Goal: Task Accomplishment & Management: Use online tool/utility

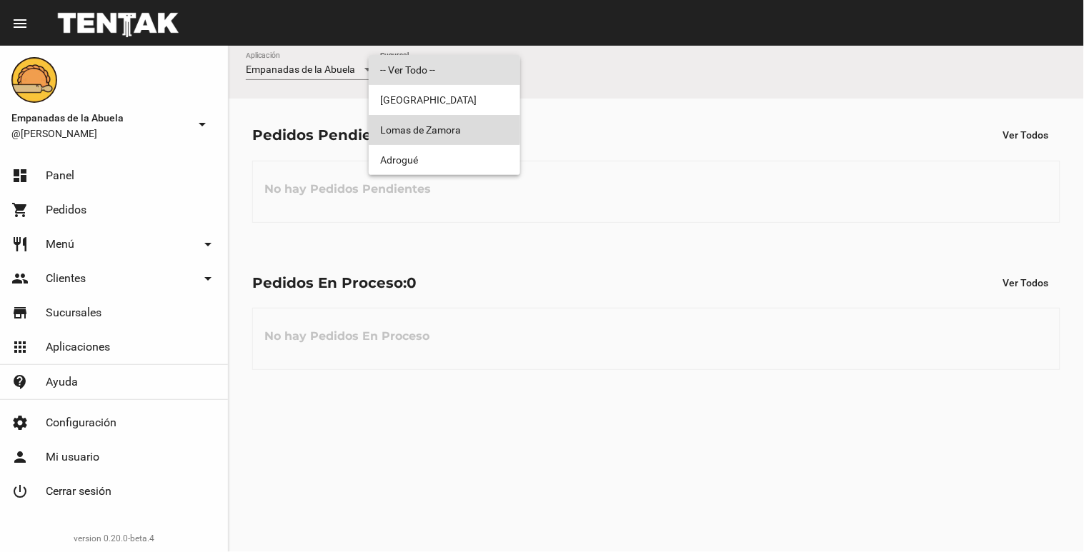
click at [437, 125] on span "Lomas de Zamora" at bounding box center [444, 130] width 129 height 30
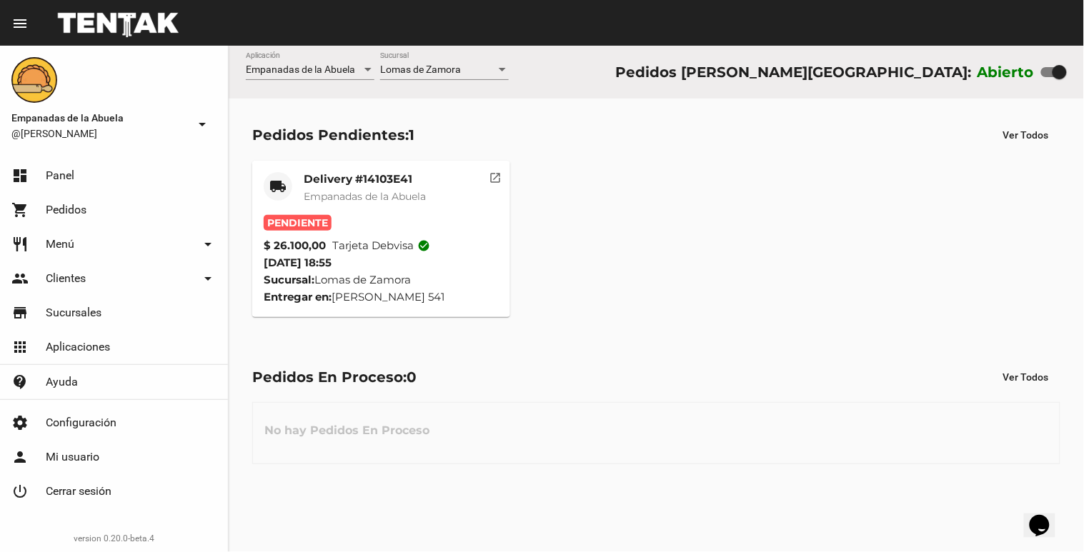
click at [344, 155] on div "local_shipping Delivery #14103E41 Empanadas de la Abuela Pendiente $ 26.100,00 …" at bounding box center [656, 238] width 821 height 169
click at [333, 172] on mat-card-title "Delivery #14103E41" at bounding box center [365, 179] width 122 height 14
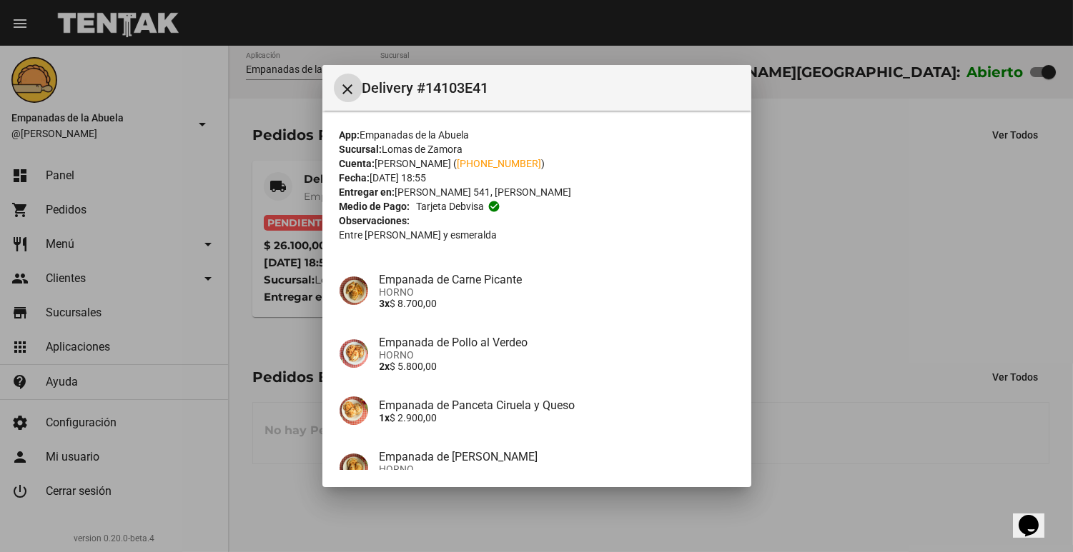
scroll to position [245, 0]
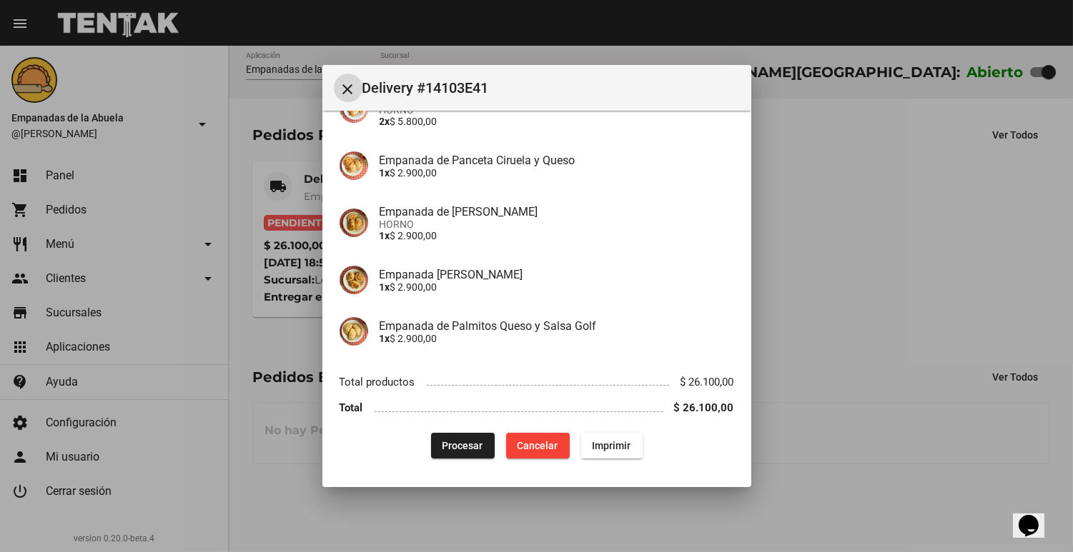
click at [432, 469] on mat-dialog-content "App: Empanadas de la Abuela Sucursal: [PERSON_NAME] Cuenta: [PERSON_NAME] ( [PH…" at bounding box center [536, 290] width 429 height 359
click at [467, 431] on div "App: Empanadas de la Abuela Sucursal: [PERSON_NAME] Cuenta: [PERSON_NAME] ( [PH…" at bounding box center [536, 171] width 394 height 576
click at [460, 437] on button "Procesar" at bounding box center [463, 446] width 64 height 26
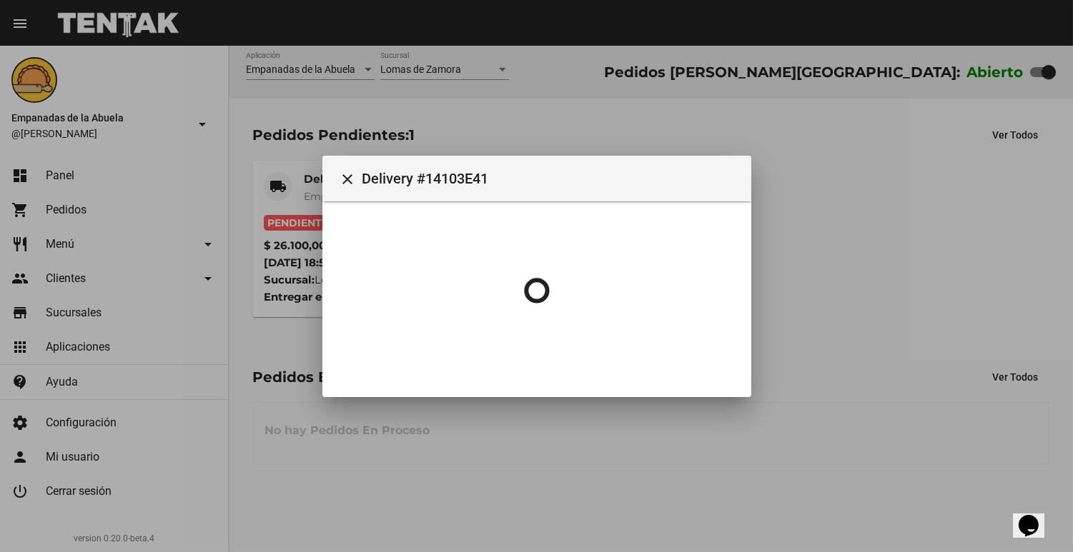
scroll to position [0, 0]
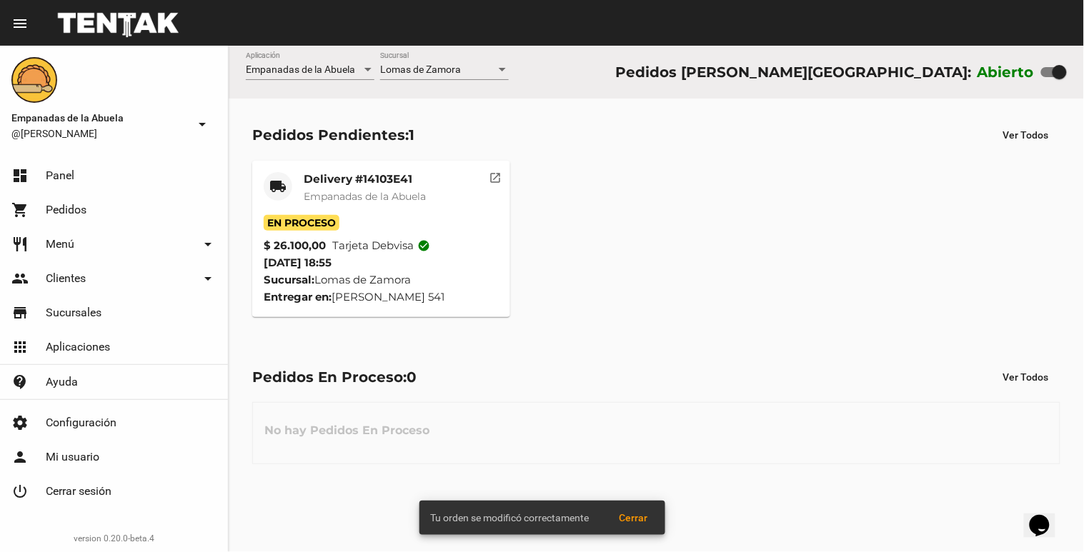
click at [362, 186] on mat-card-title "Delivery #14103E41" at bounding box center [365, 179] width 122 height 14
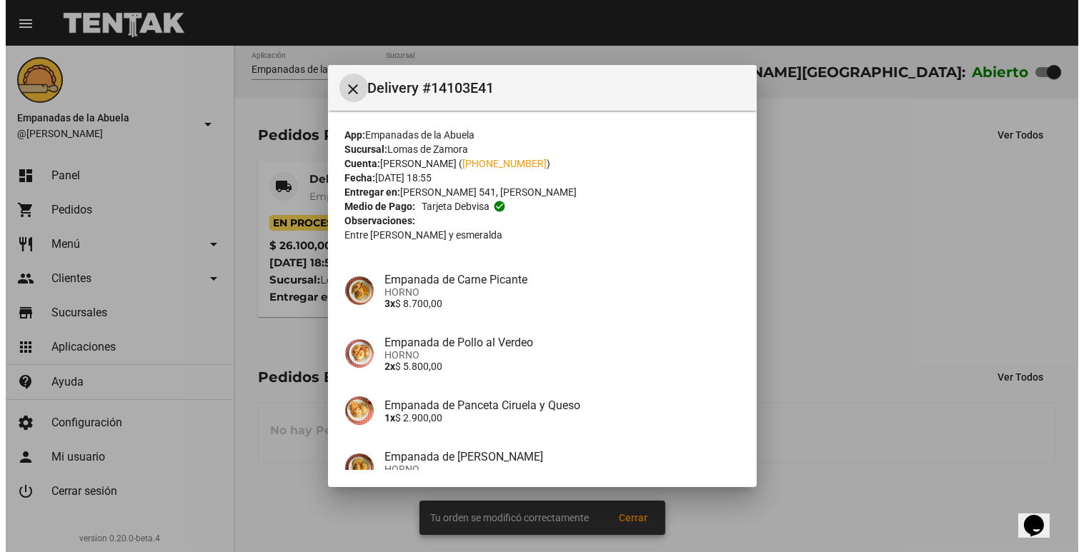
scroll to position [238, 0]
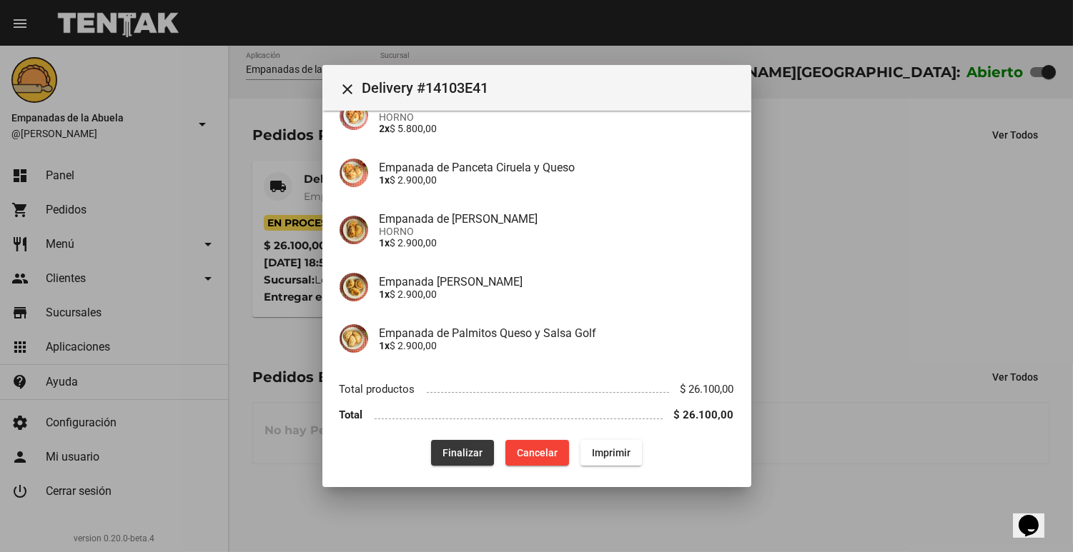
drag, startPoint x: 438, startPoint y: 463, endPoint x: 602, endPoint y: 376, distance: 185.4
click at [526, 319] on div "App: Empanadas de la Abuela Sucursal: [PERSON_NAME] Cuenta: [PERSON_NAME] ( [PH…" at bounding box center [536, 178] width 394 height 576
click at [612, 452] on span "Imprimir" at bounding box center [611, 452] width 39 height 11
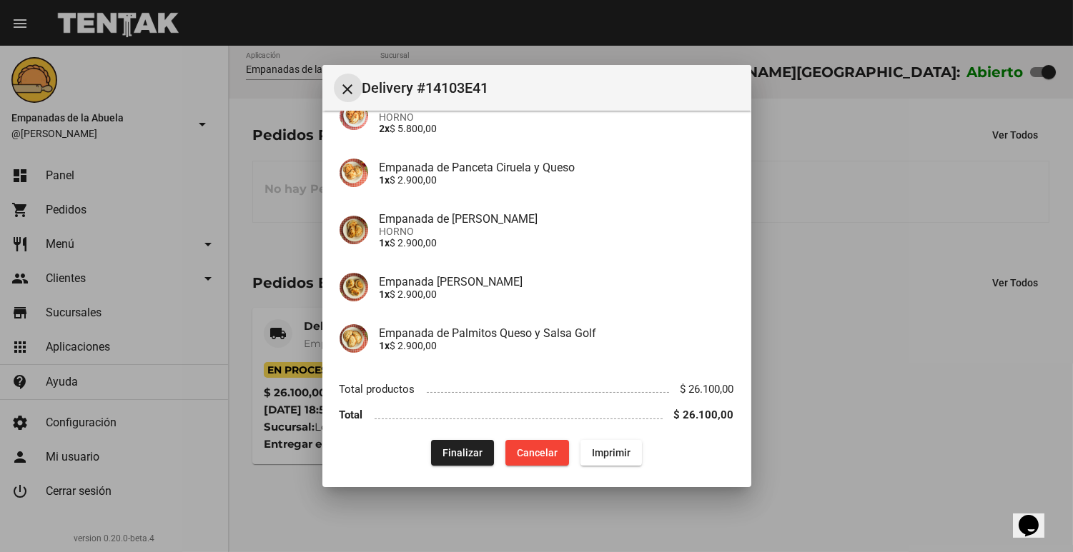
click at [346, 94] on mat-icon "close" at bounding box center [347, 89] width 17 height 17
